Goal: Transaction & Acquisition: Purchase product/service

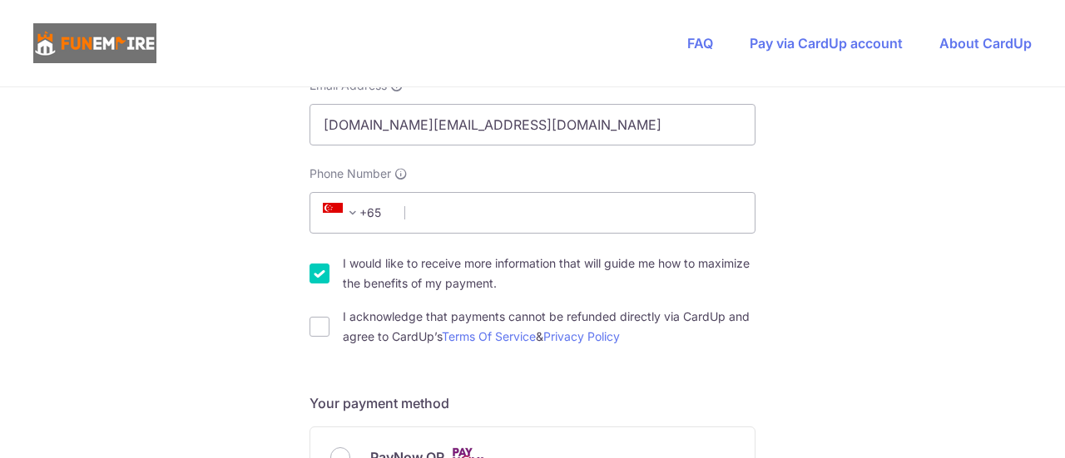
scroll to position [166, 0]
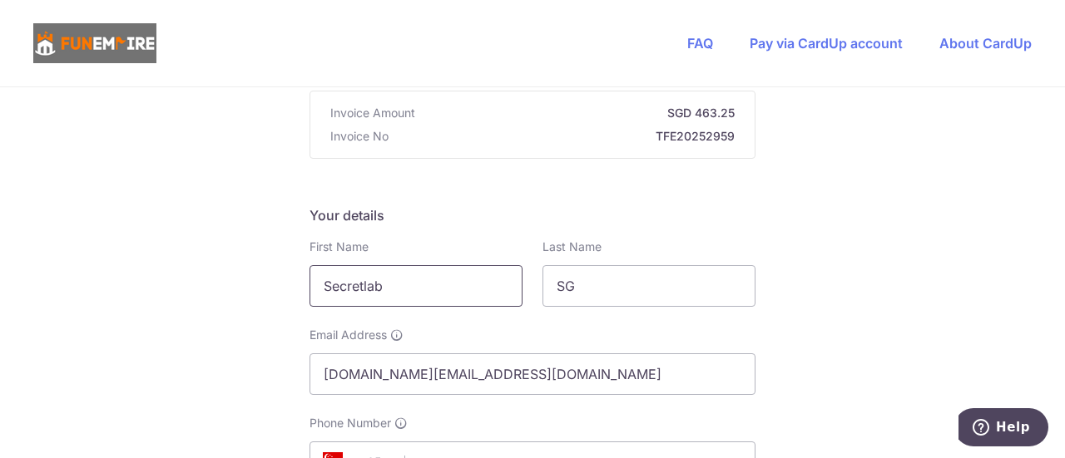
drag, startPoint x: 452, startPoint y: 290, endPoint x: 245, endPoint y: 269, distance: 207.3
click at [398, 284] on input "Ling" at bounding box center [415, 286] width 213 height 42
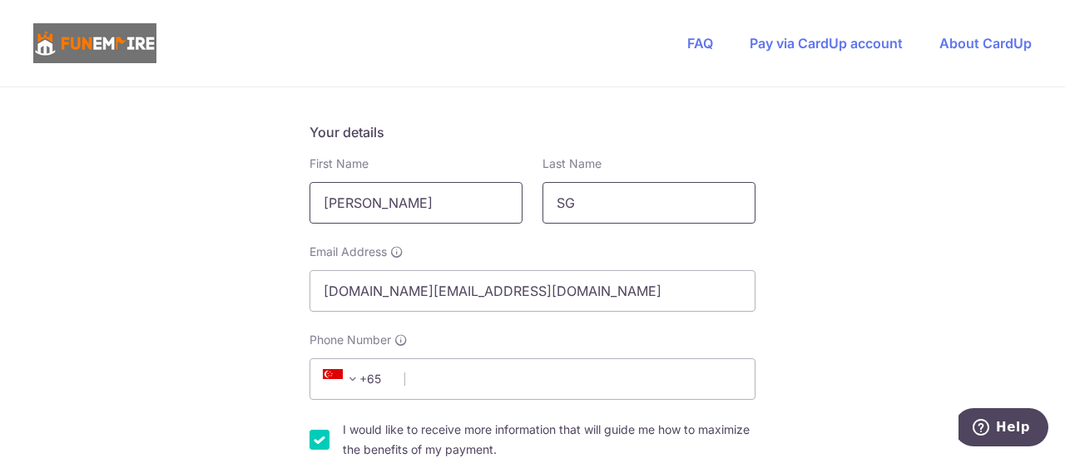
type input "[PERSON_NAME]"
drag, startPoint x: 627, startPoint y: 187, endPoint x: 484, endPoint y: 190, distance: 143.1
click at [484, 190] on div "First Name [PERSON_NAME] Last Name SG" at bounding box center [532, 190] width 466 height 68
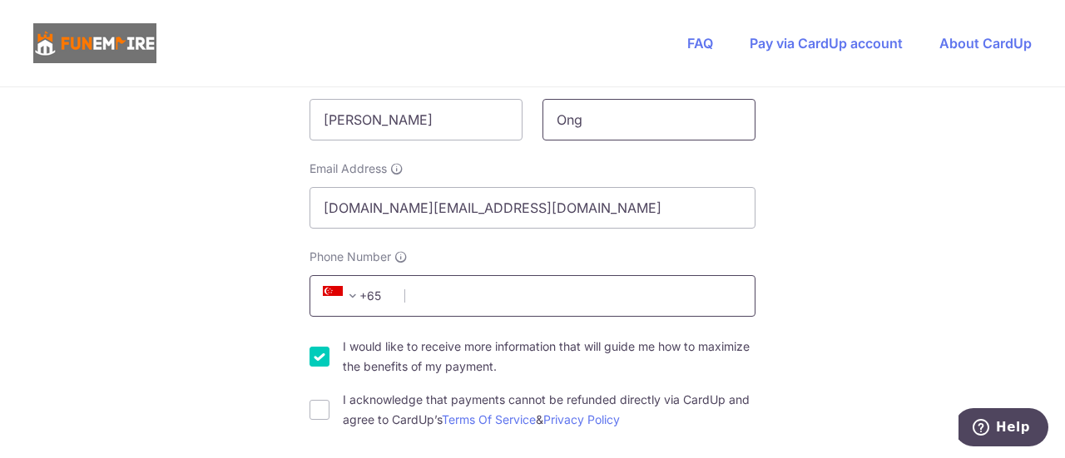
type input "Ong"
click at [474, 299] on input "Phone Number" at bounding box center [532, 296] width 446 height 42
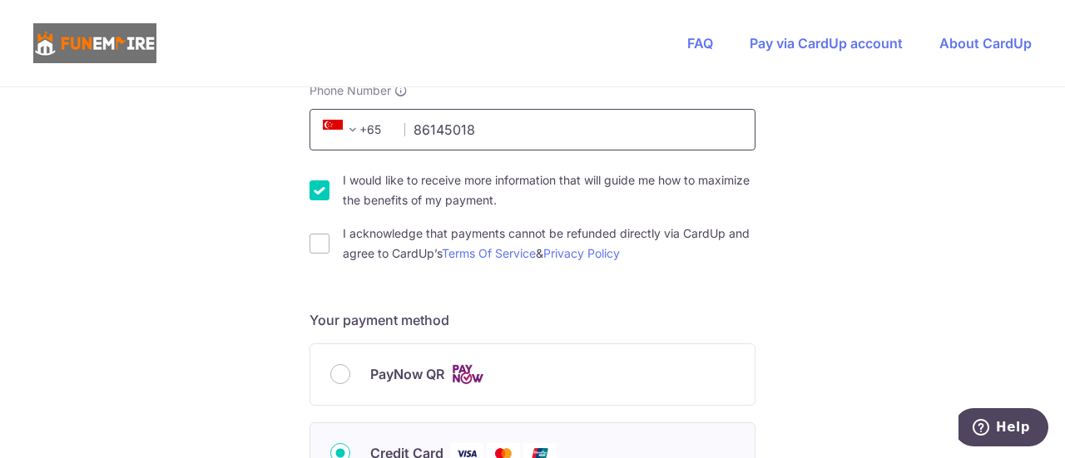
type input "86145018"
click at [319, 189] on input "I would like to receive more information that will guide me how to maximize the…" at bounding box center [319, 190] width 20 height 20
checkbox input "false"
click at [313, 240] on input "I acknowledge that payments cannot be refunded directly via CardUp and agree to…" at bounding box center [319, 244] width 20 height 20
checkbox input "true"
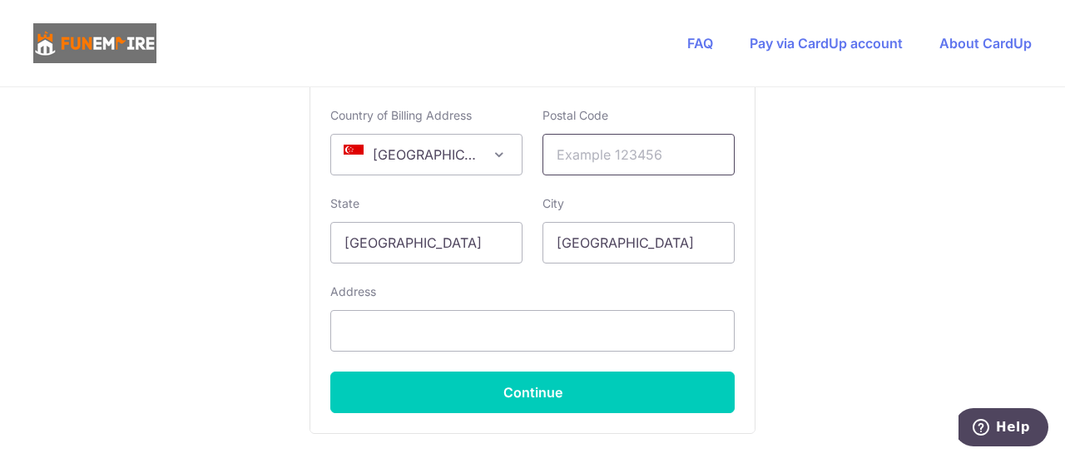
scroll to position [1081, 0]
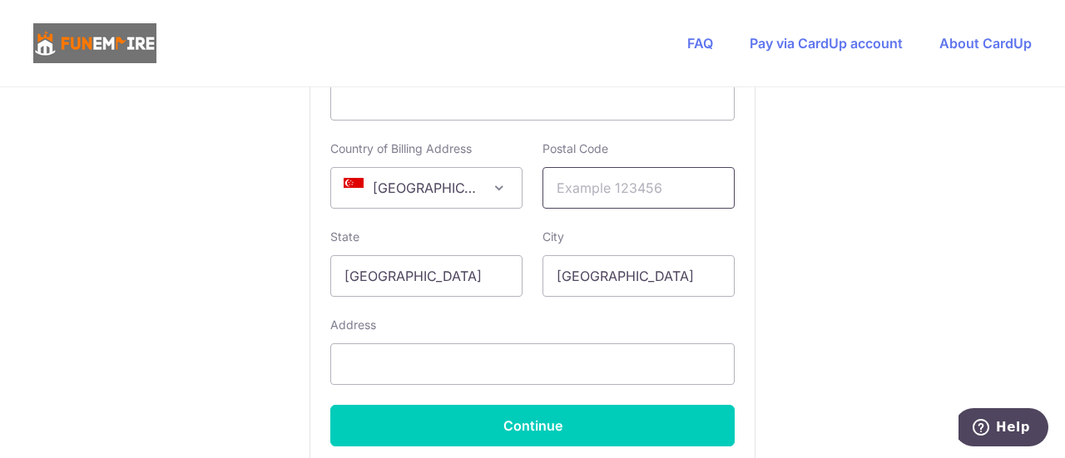
click at [615, 185] on input "text" at bounding box center [638, 188] width 192 height 42
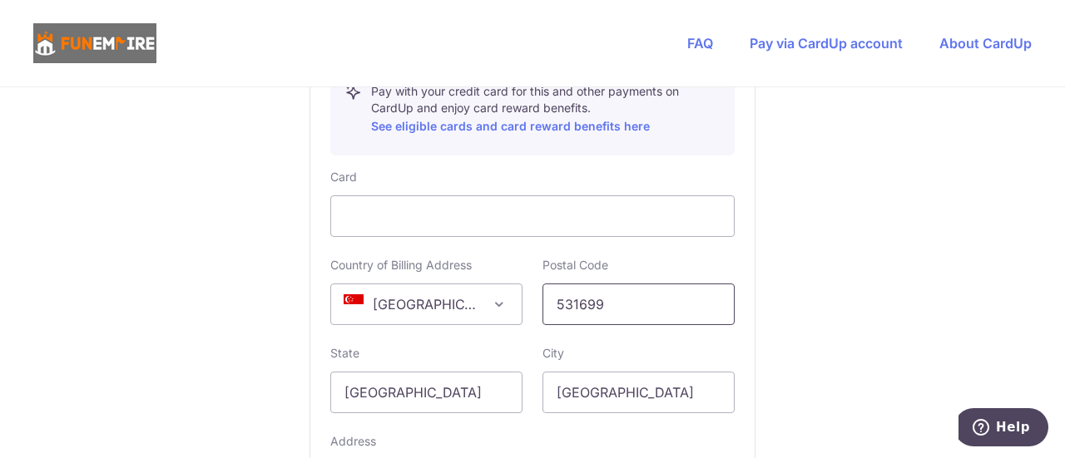
scroll to position [1164, 0]
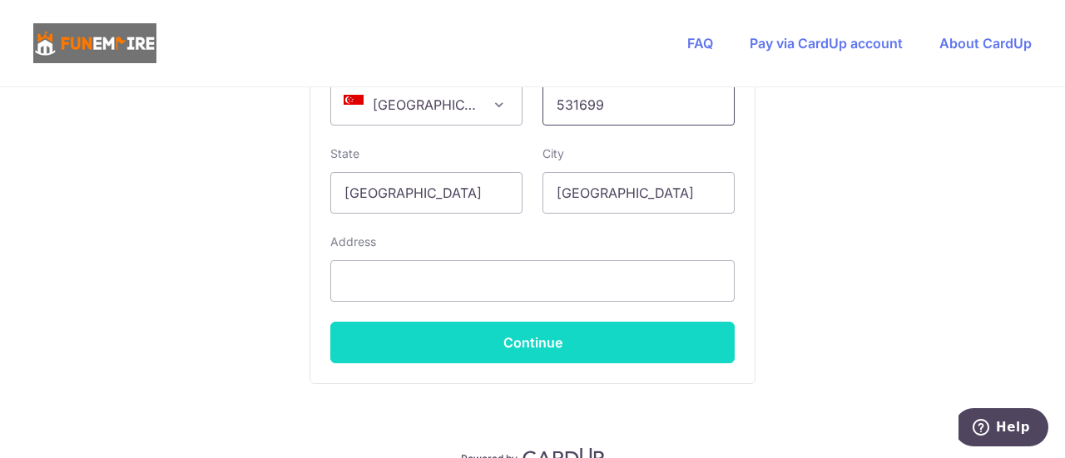
type input "531699"
click at [434, 333] on button "Continue" at bounding box center [532, 343] width 404 height 42
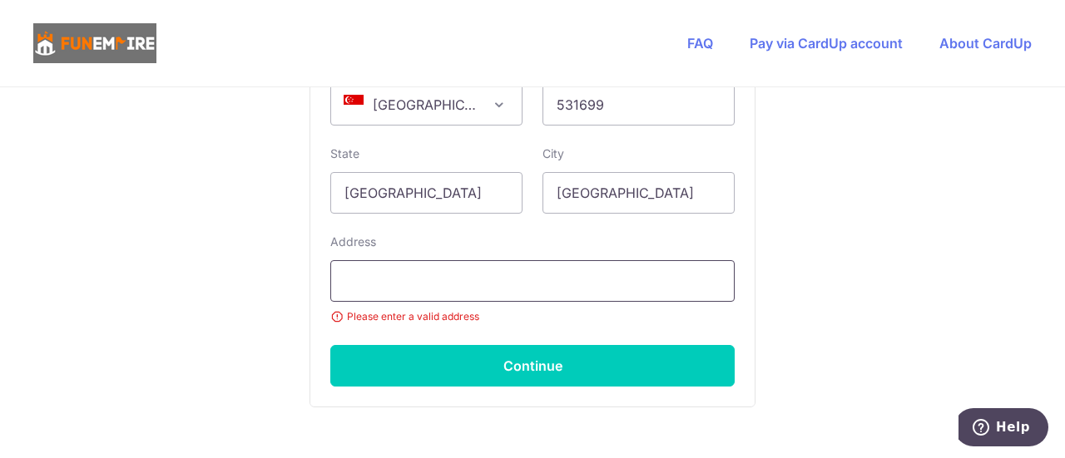
click at [431, 286] on input "text" at bounding box center [532, 281] width 404 height 42
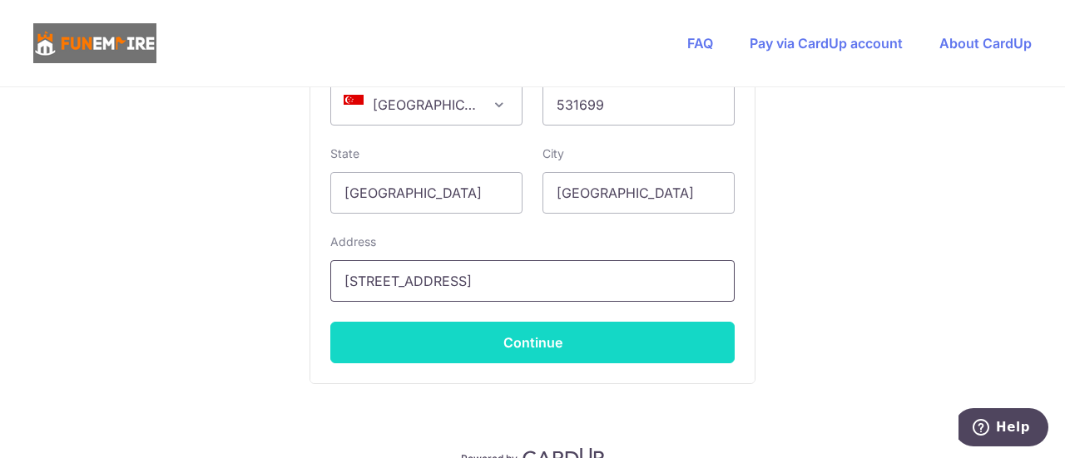
type input "[STREET_ADDRESS]"
click at [521, 332] on button "Continue" at bounding box center [532, 343] width 404 height 42
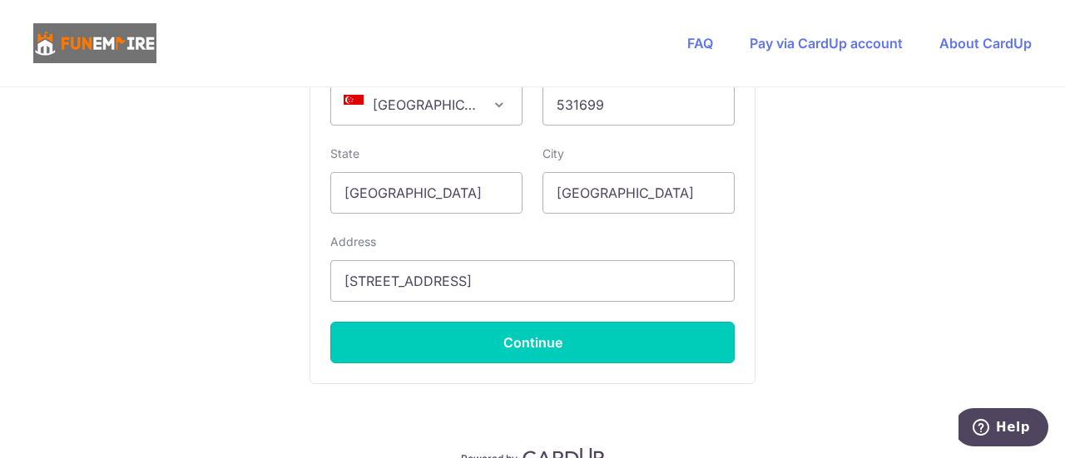
type input "**** 6362"
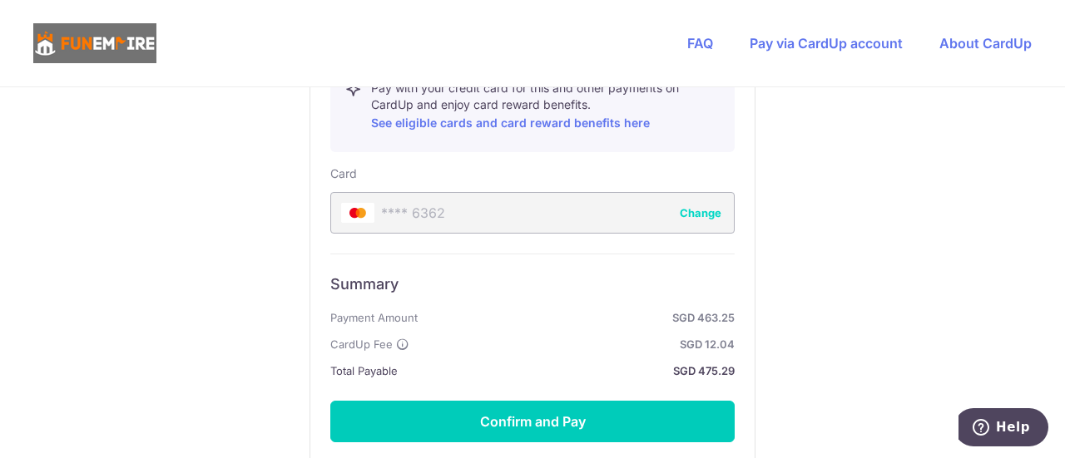
scroll to position [1018, 0]
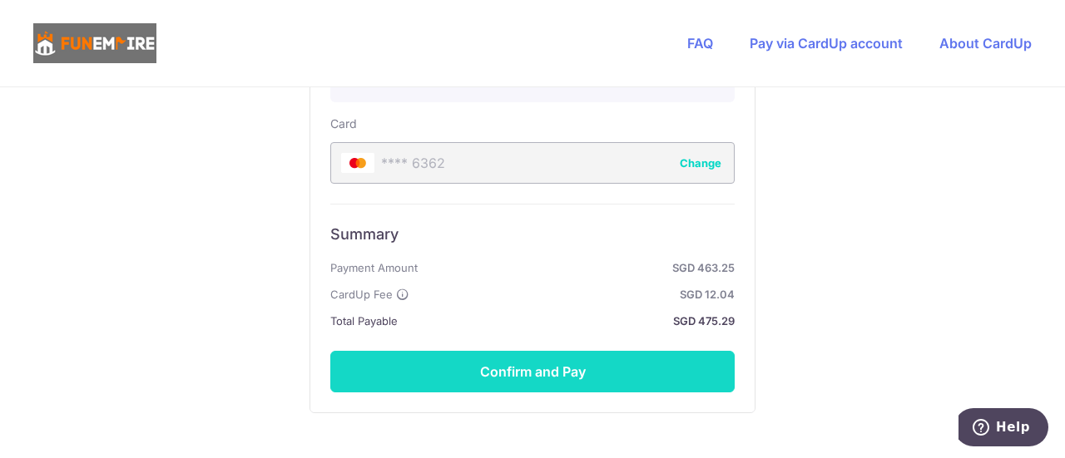
click at [508, 361] on button "Confirm and Pay" at bounding box center [532, 372] width 404 height 42
